Goal: Find specific page/section: Find specific page/section

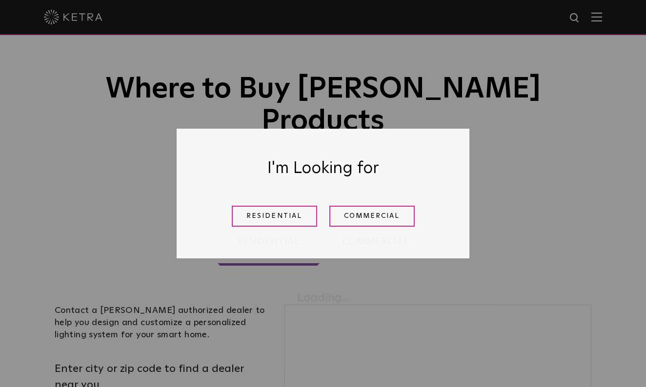
scroll to position [57, 0]
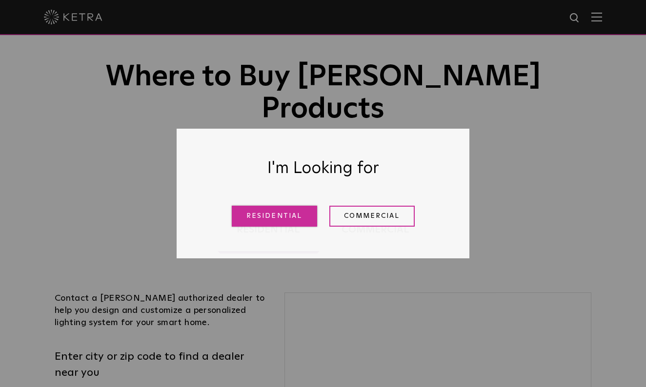
click at [291, 223] on link "Residential" at bounding box center [274, 216] width 85 height 21
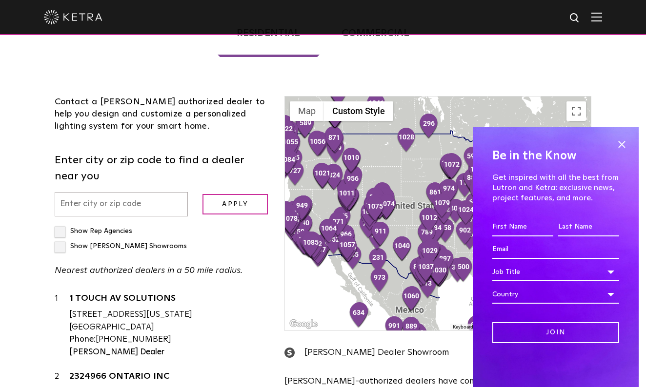
scroll to position [249, 0]
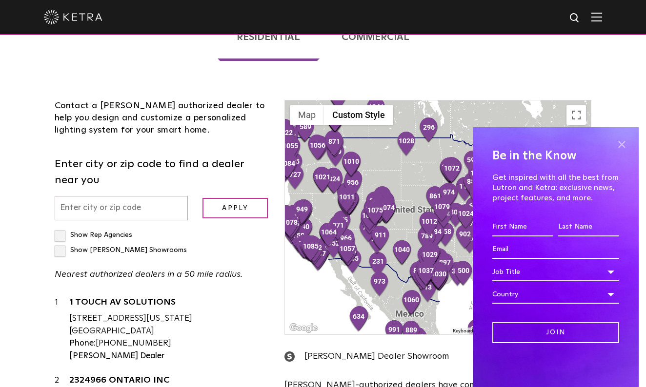
click at [621, 145] on span at bounding box center [621, 144] width 15 height 15
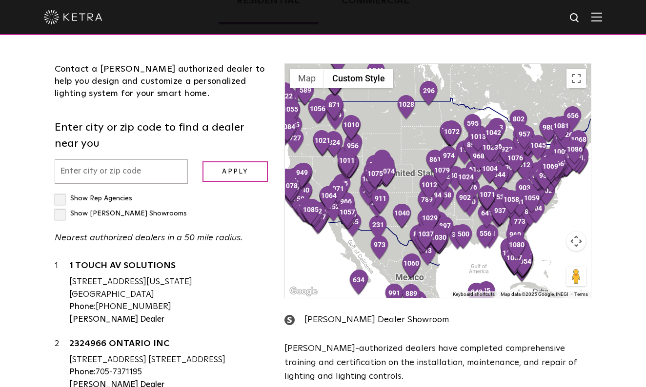
scroll to position [287, 0]
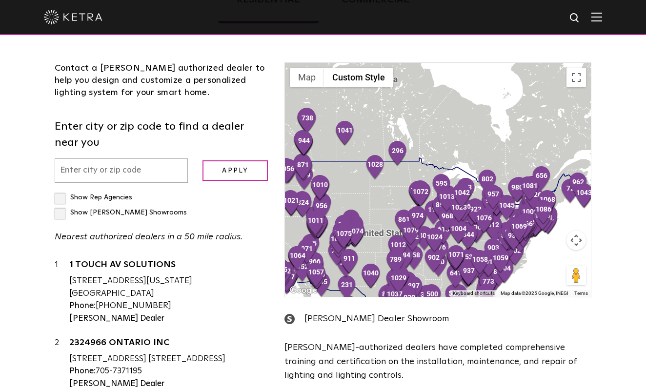
drag, startPoint x: 471, startPoint y: 65, endPoint x: 439, endPoint y: 127, distance: 69.4
click at [439, 127] on div at bounding box center [438, 180] width 306 height 234
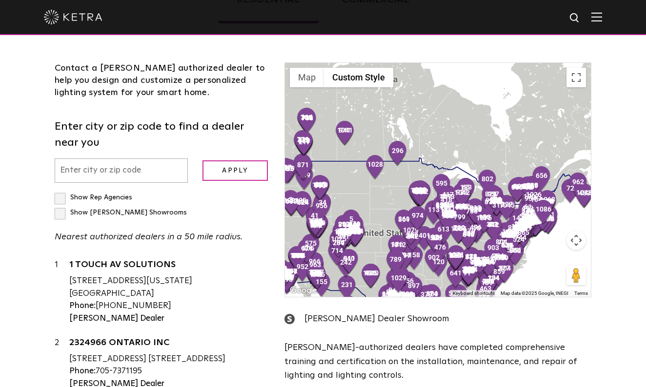
click at [145, 159] on input "text" at bounding box center [121, 171] width 133 height 25
type input "M5V1B2"
click at [245, 160] on input "Apply" at bounding box center [234, 170] width 65 height 21
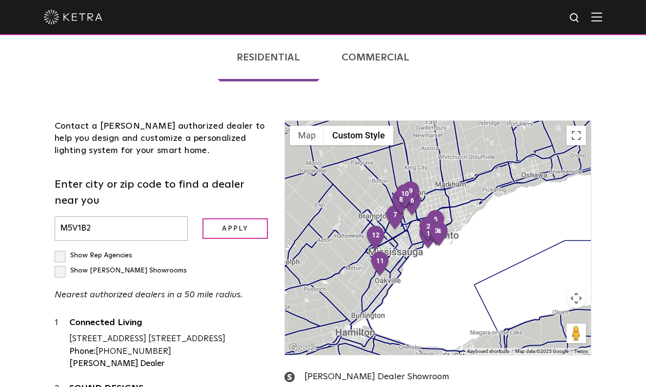
scroll to position [227, 0]
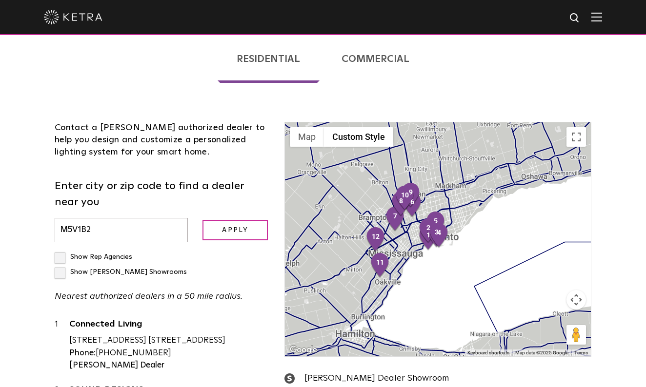
click at [408, 215] on div at bounding box center [438, 239] width 306 height 234
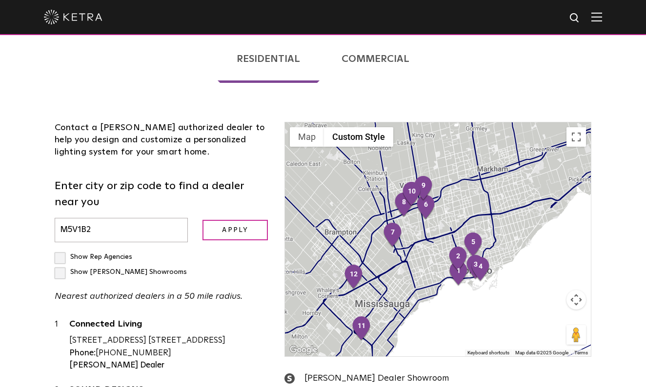
click at [380, 224] on div at bounding box center [438, 239] width 306 height 234
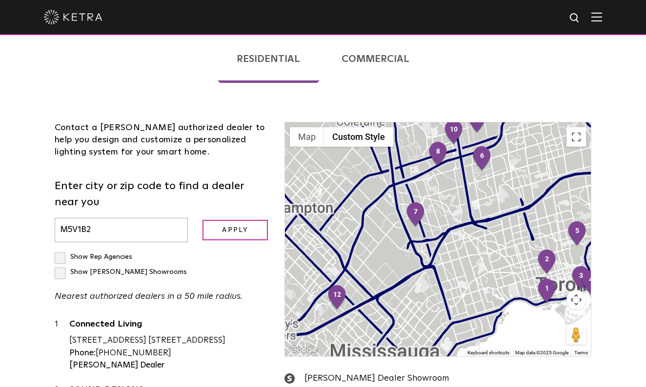
click at [380, 224] on div at bounding box center [438, 239] width 306 height 234
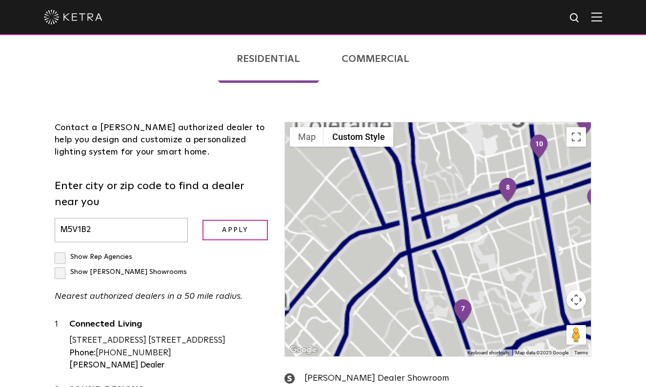
drag, startPoint x: 570, startPoint y: 168, endPoint x: 572, endPoint y: 260, distance: 91.7
click at [572, 260] on div "1 2 3 4 5 6 7 8 9 10 11 12 13 14 Map Custom Style Keyboard shortcuts Map Data M…" at bounding box center [438, 239] width 306 height 234
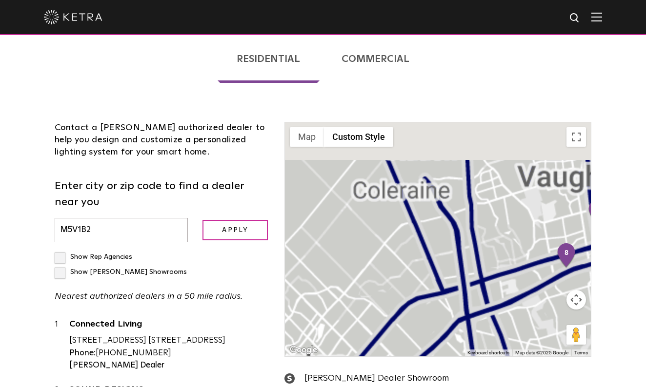
drag, startPoint x: 436, startPoint y: 219, endPoint x: 496, endPoint y: 269, distance: 77.6
click at [496, 269] on div at bounding box center [438, 239] width 306 height 234
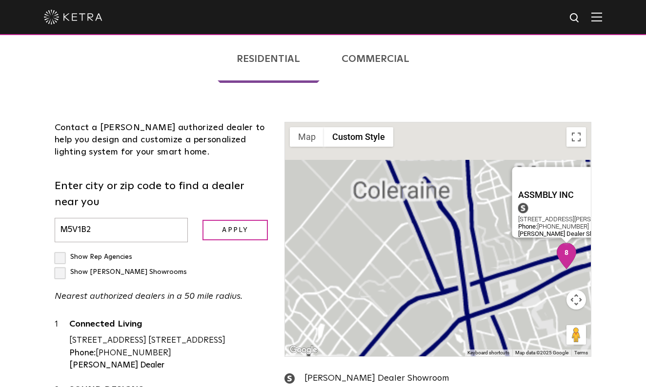
click at [567, 224] on div "ASSMBLY INC [STREET_ADDRESS][PERSON_NAME] Phone: [PHONE_NUMBER] [PERSON_NAME] D…" at bounding box center [438, 239] width 306 height 234
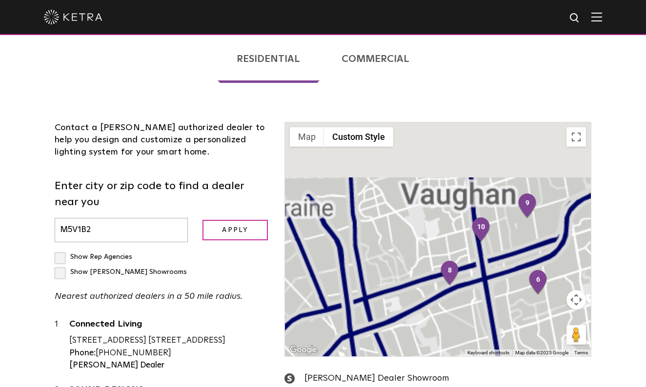
drag, startPoint x: 421, startPoint y: 253, endPoint x: 510, endPoint y: 243, distance: 88.8
click at [509, 243] on div at bounding box center [438, 239] width 306 height 234
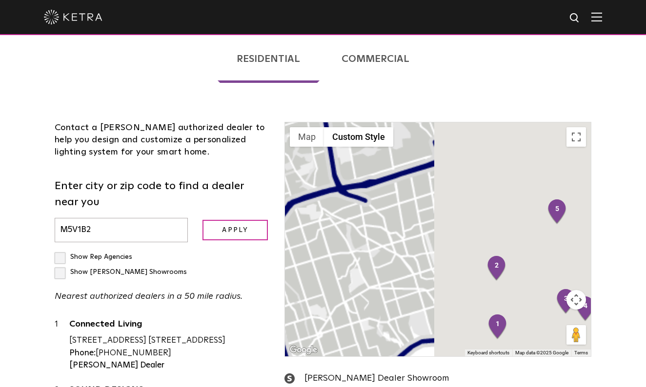
click at [176, 122] on div "Contact a [PERSON_NAME] authorized dealer to help you design and customize a pe…" at bounding box center [162, 140] width 215 height 37
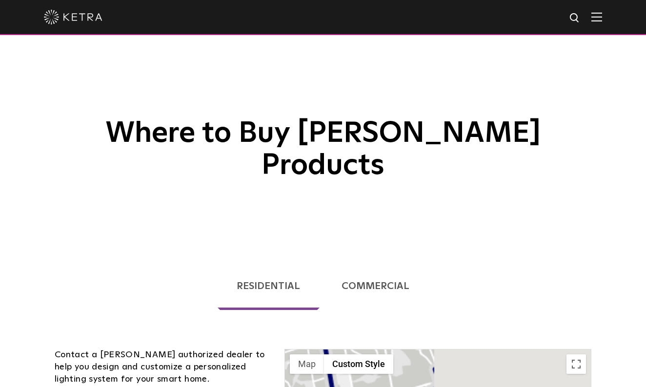
scroll to position [0, 0]
click at [70, 20] on img at bounding box center [73, 17] width 59 height 15
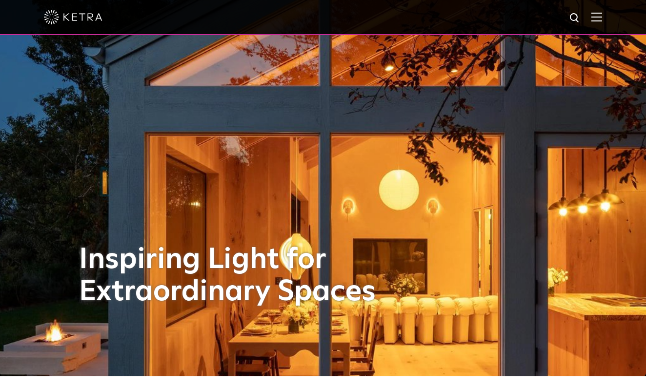
scroll to position [22, 0]
